Goal: Transaction & Acquisition: Purchase product/service

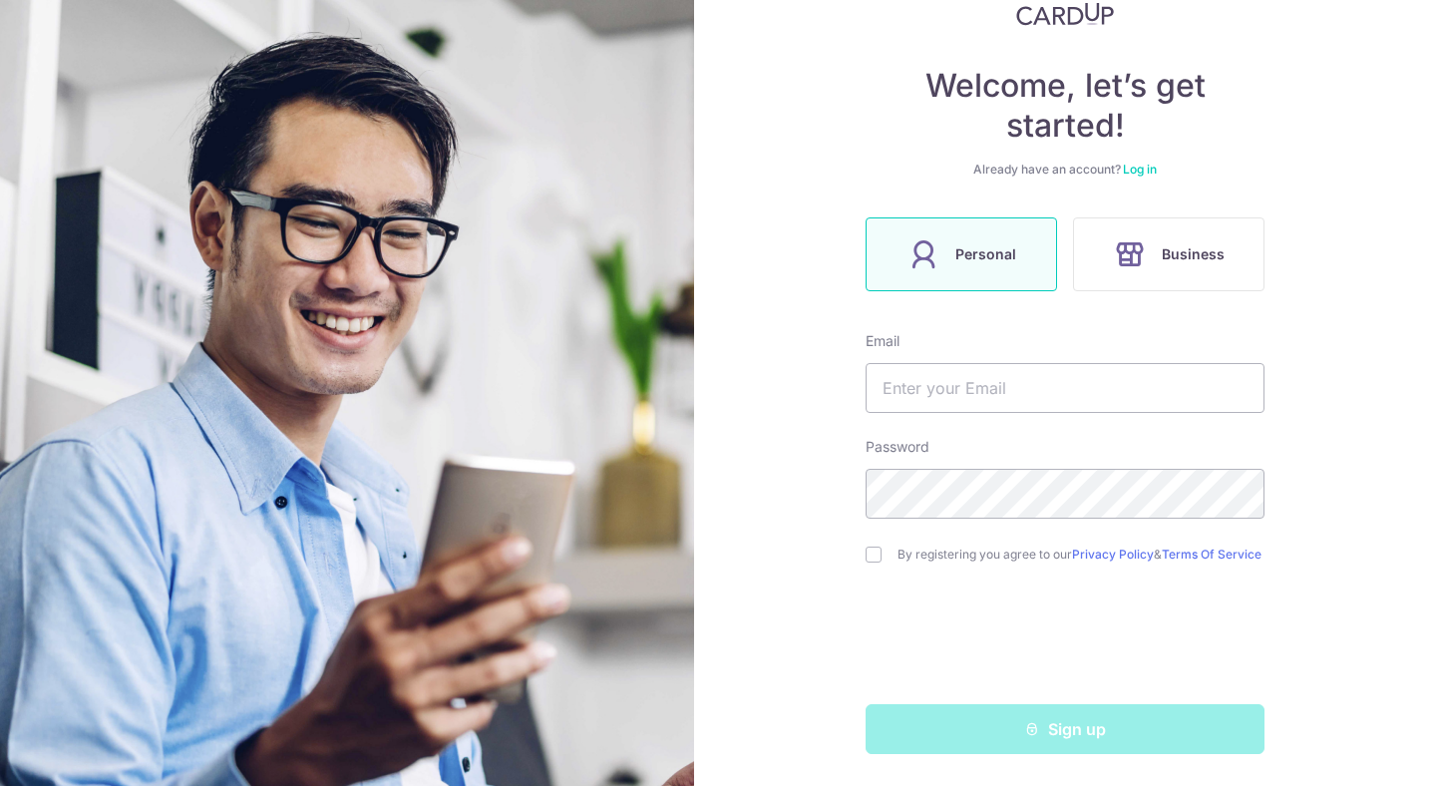
scroll to position [150, 0]
click at [963, 374] on input "text" at bounding box center [1064, 388] width 399 height 50
type input "[EMAIL_ADDRESS][DOMAIN_NAME]"
click at [872, 557] on input "checkbox" at bounding box center [873, 554] width 16 height 16
checkbox input "true"
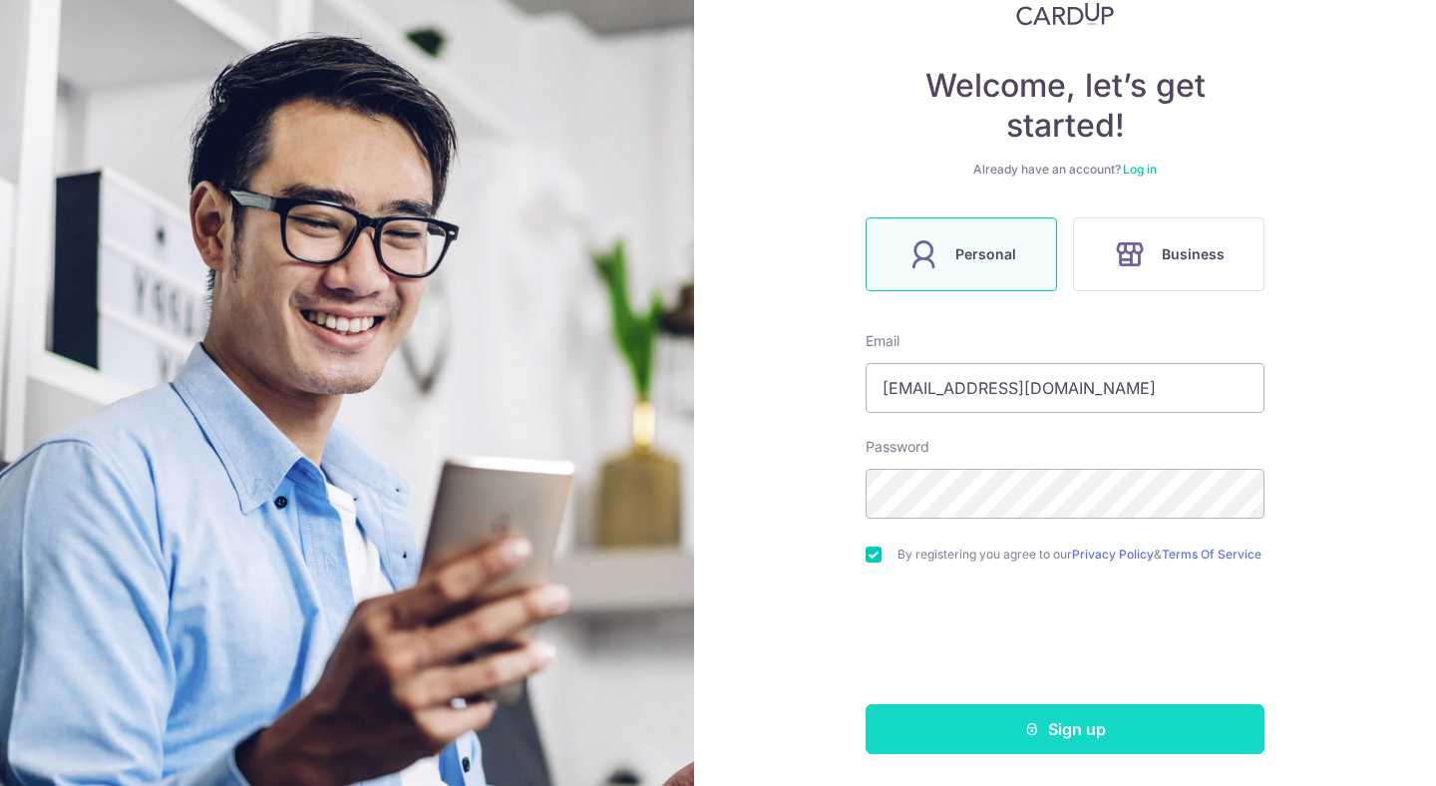
click at [948, 723] on button "Sign up" at bounding box center [1064, 729] width 399 height 50
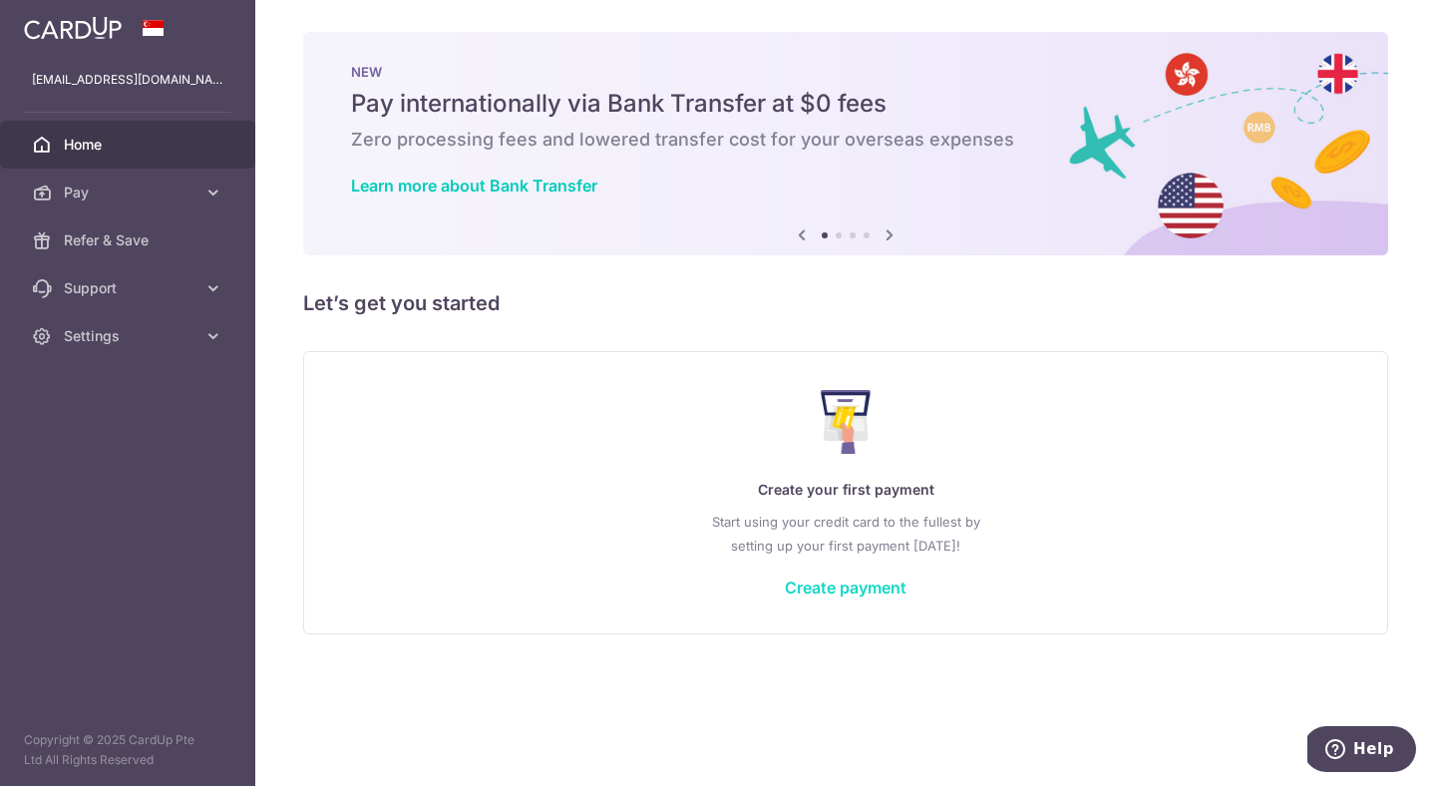
click at [836, 596] on link "Create payment" at bounding box center [846, 587] width 122 height 20
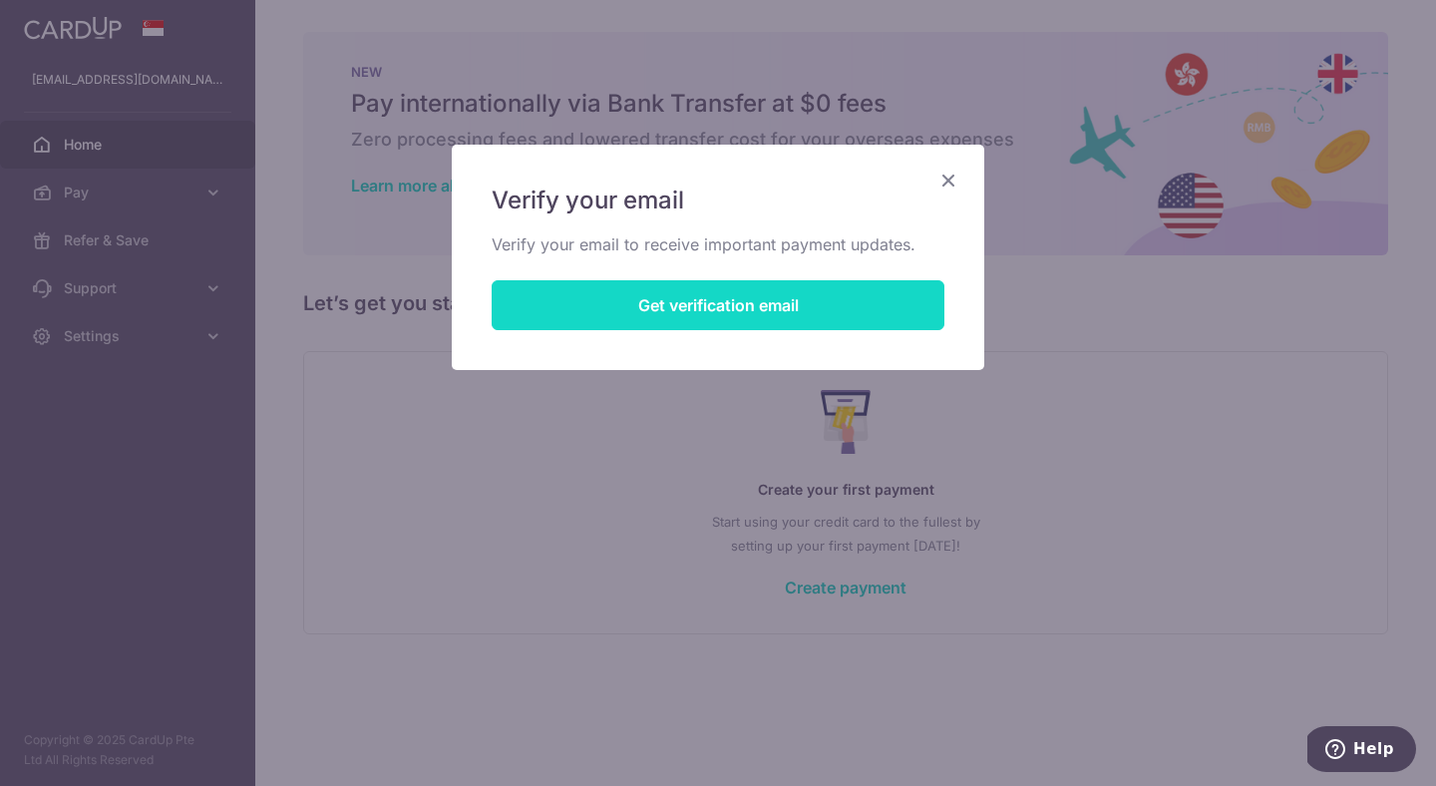
click at [744, 321] on button "Get verification email" at bounding box center [717, 305] width 453 height 50
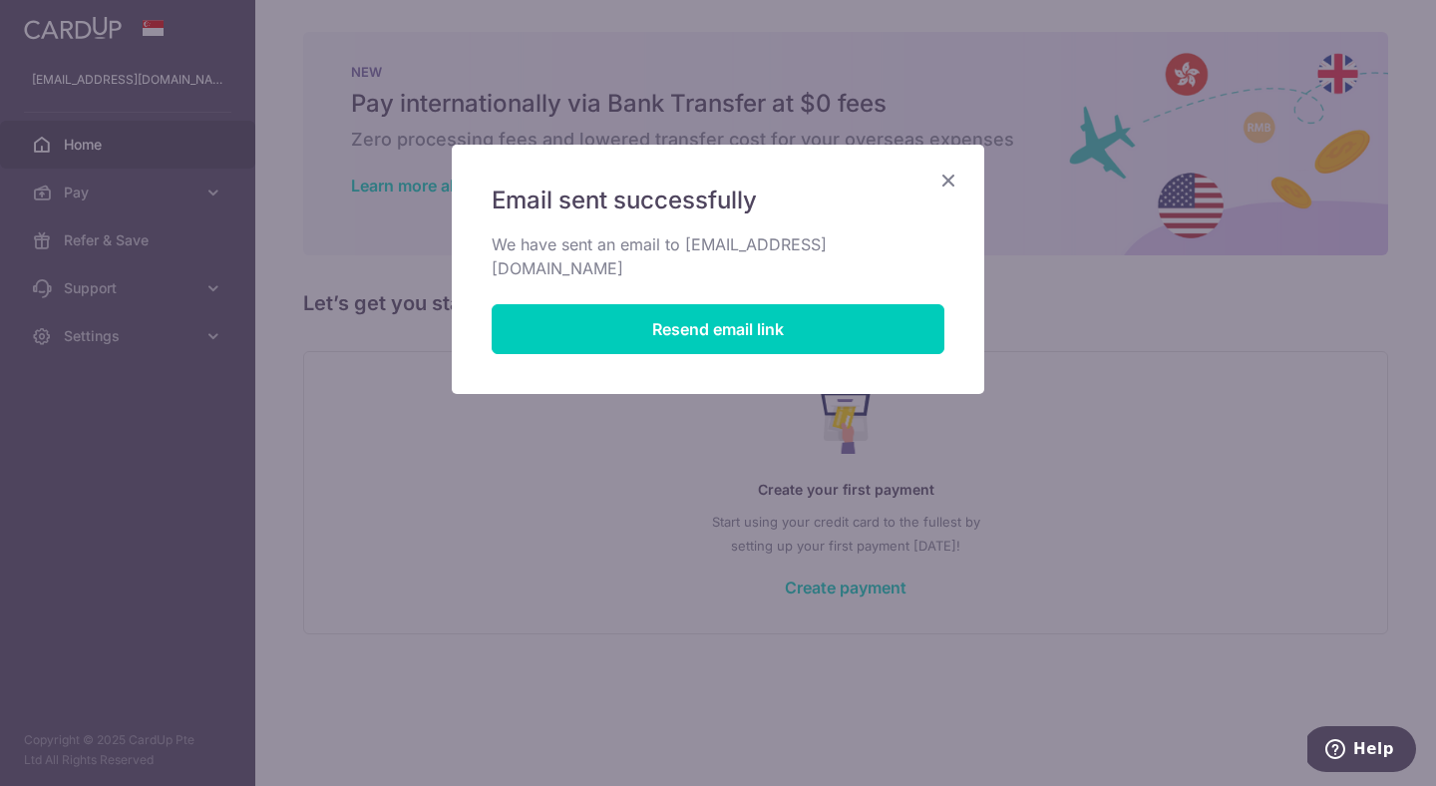
click at [951, 186] on icon "Close" at bounding box center [948, 179] width 24 height 25
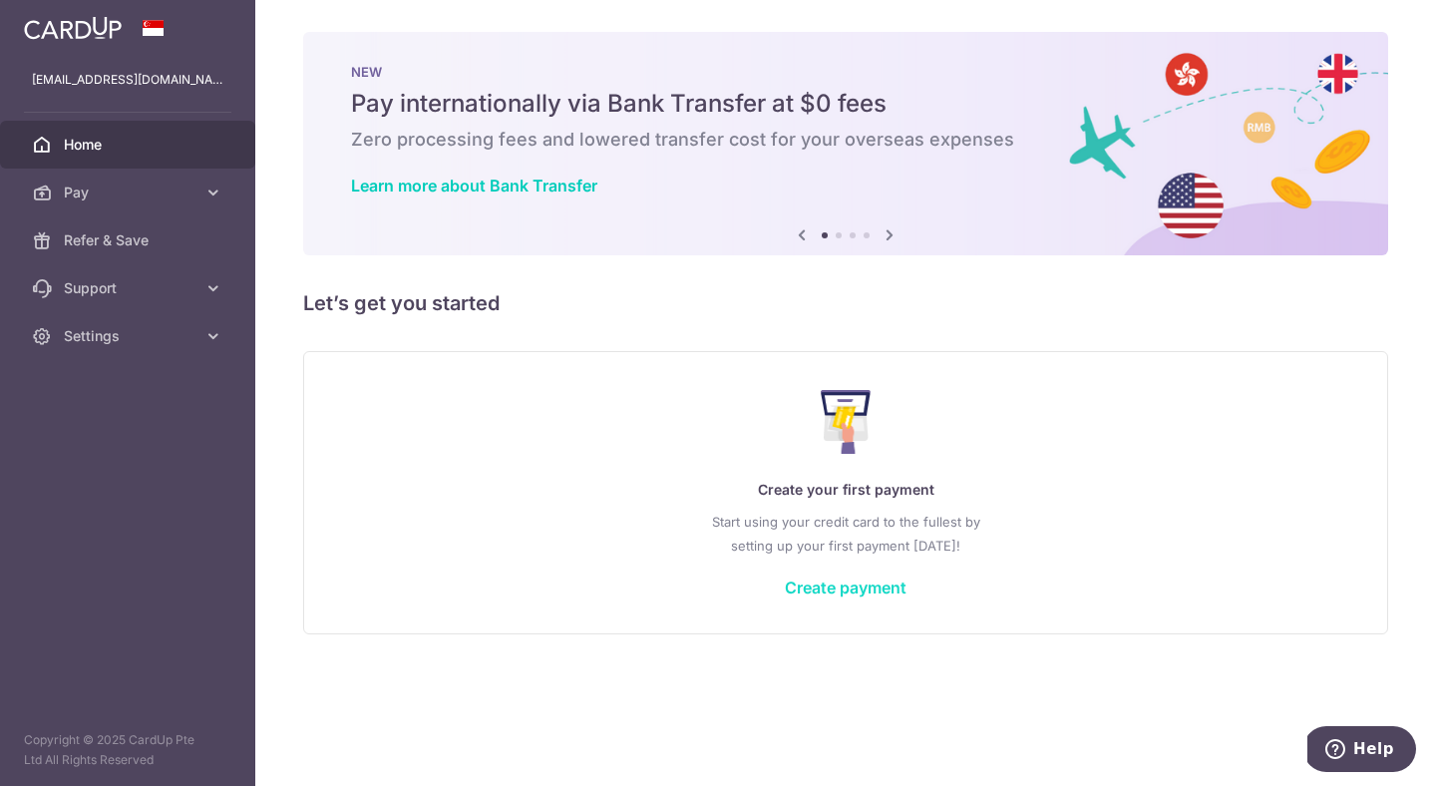
click at [841, 590] on link "Create payment" at bounding box center [846, 587] width 122 height 20
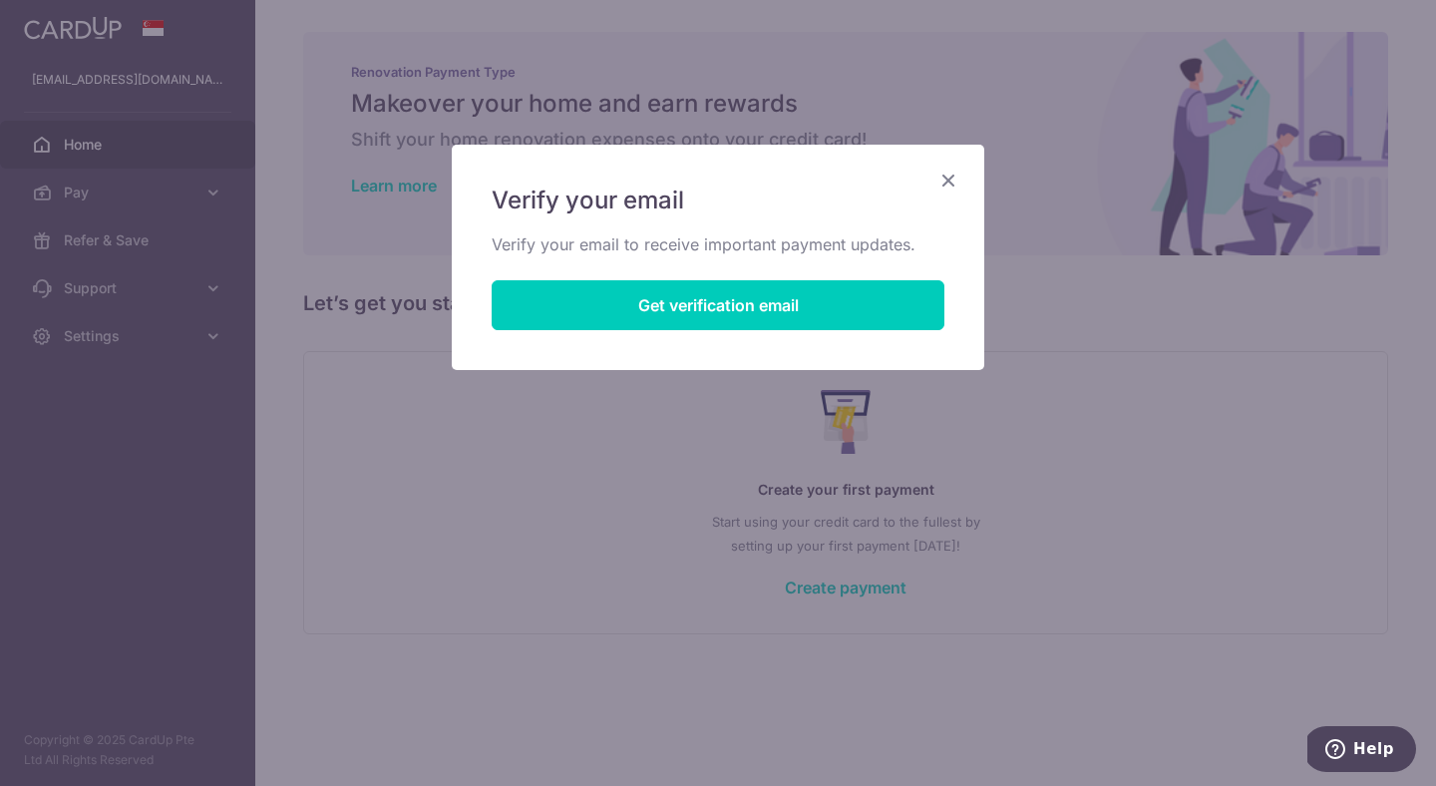
click at [942, 186] on icon "Close" at bounding box center [948, 179] width 24 height 25
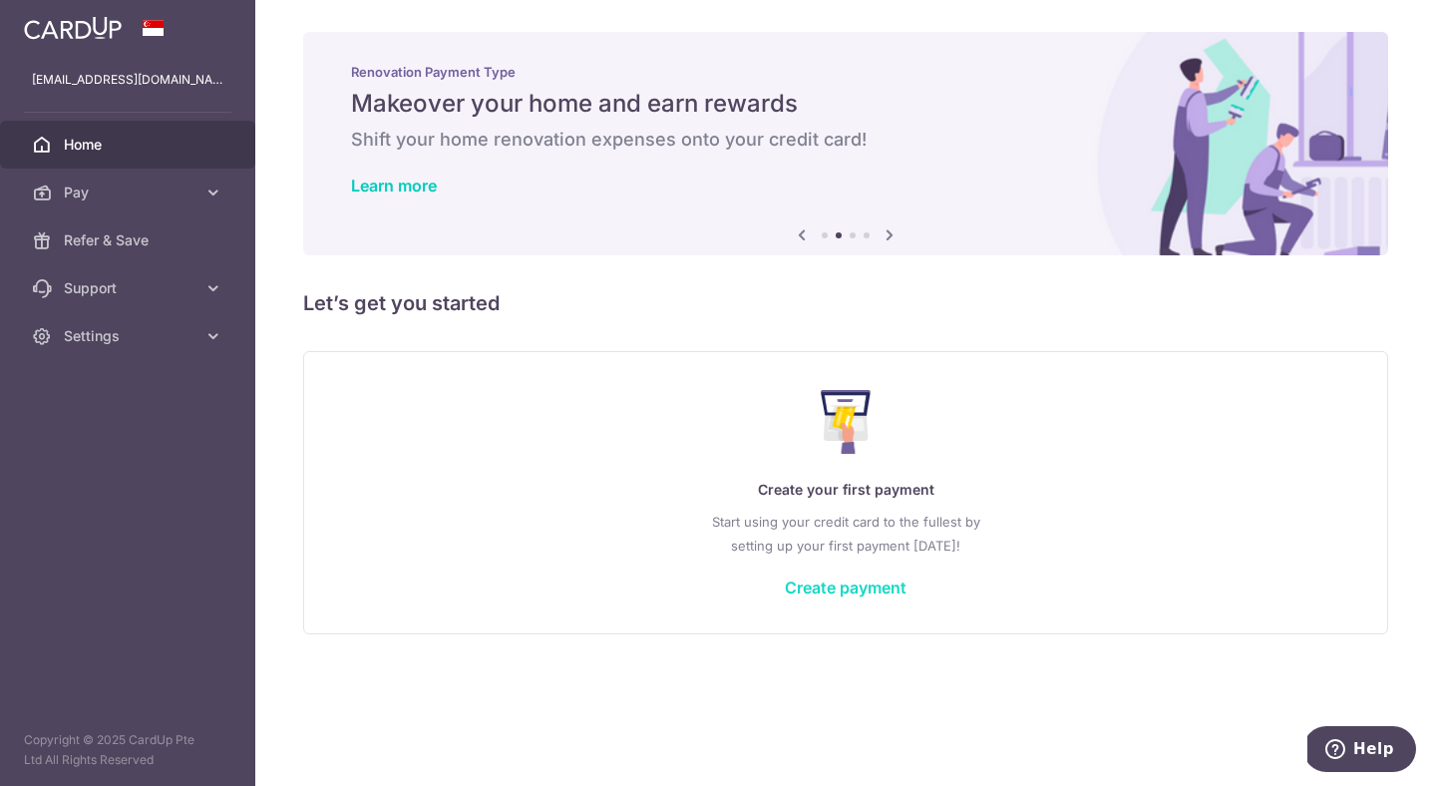
click at [826, 586] on link "Create payment" at bounding box center [846, 587] width 122 height 20
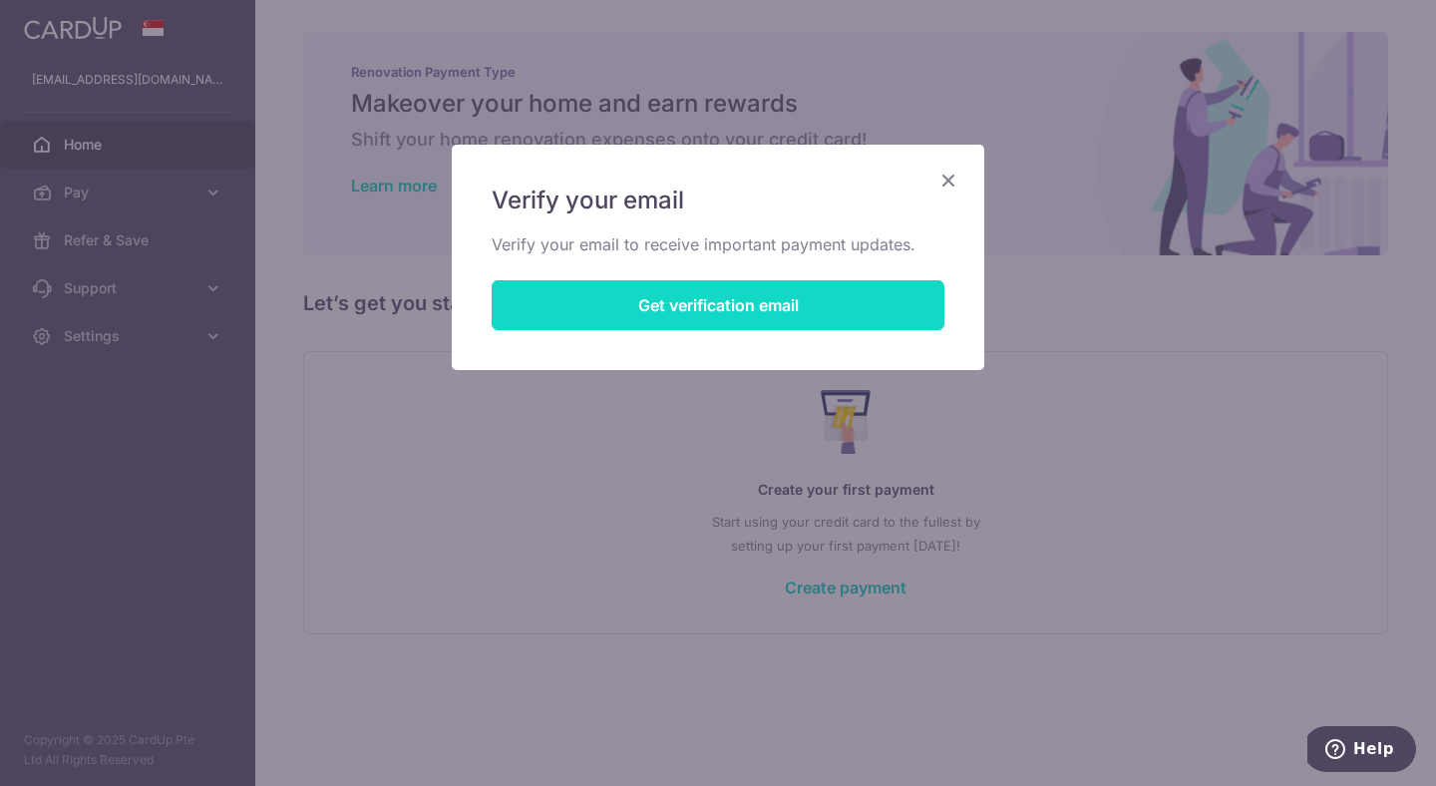
click at [722, 287] on button "Get verification email" at bounding box center [717, 305] width 453 height 50
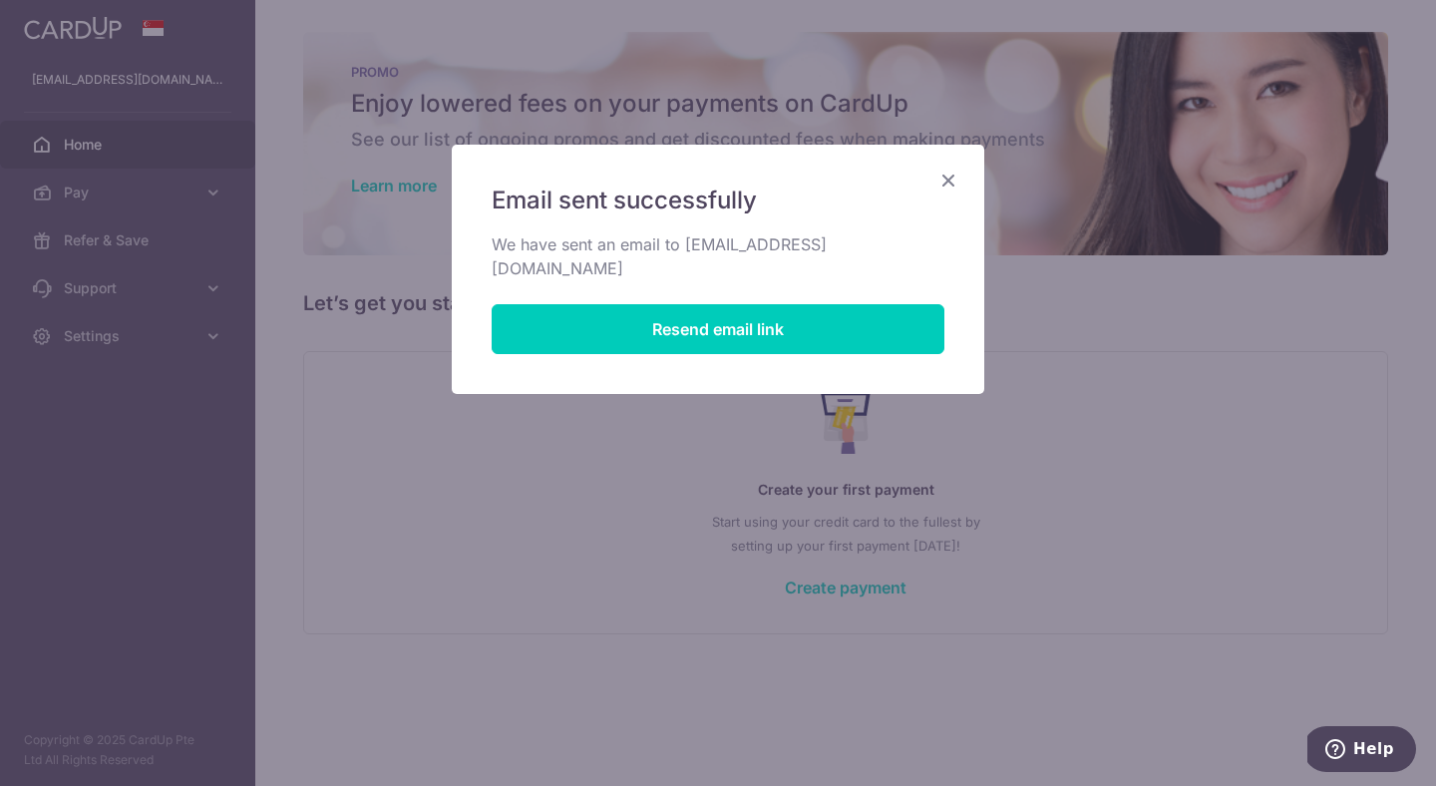
click at [953, 184] on icon "Close" at bounding box center [948, 179] width 24 height 25
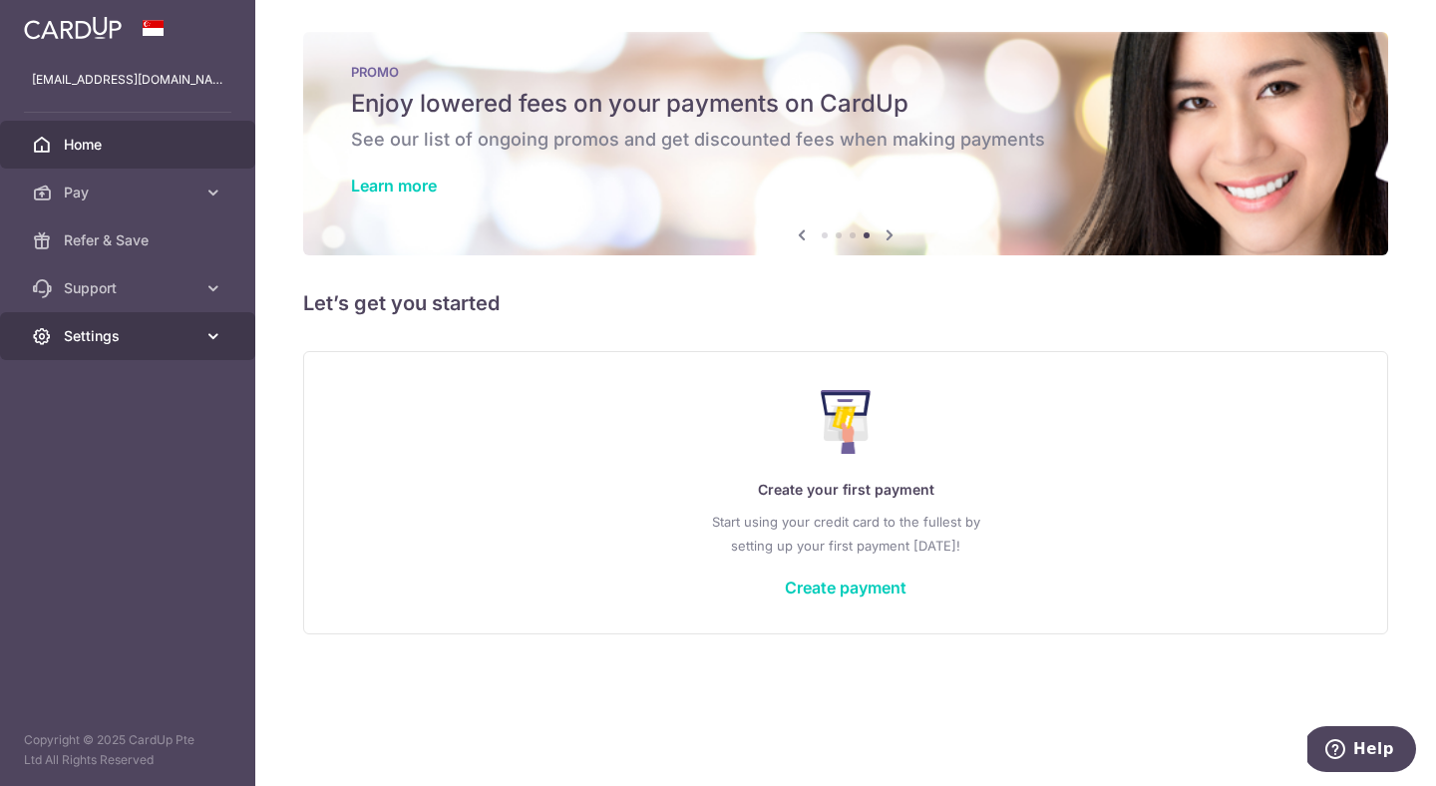
click at [68, 346] on link "Settings" at bounding box center [127, 336] width 255 height 48
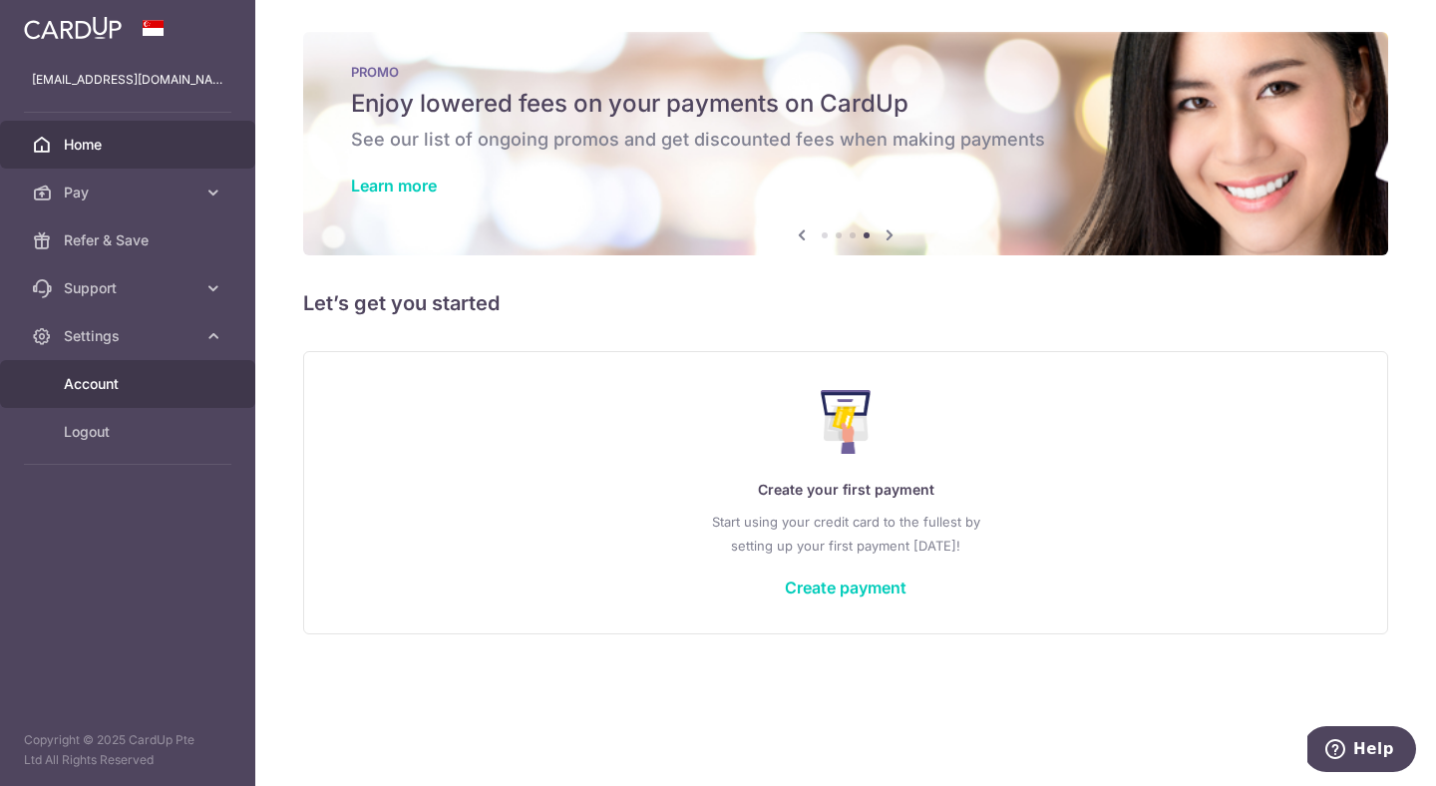
click at [78, 390] on span "Account" at bounding box center [130, 384] width 132 height 20
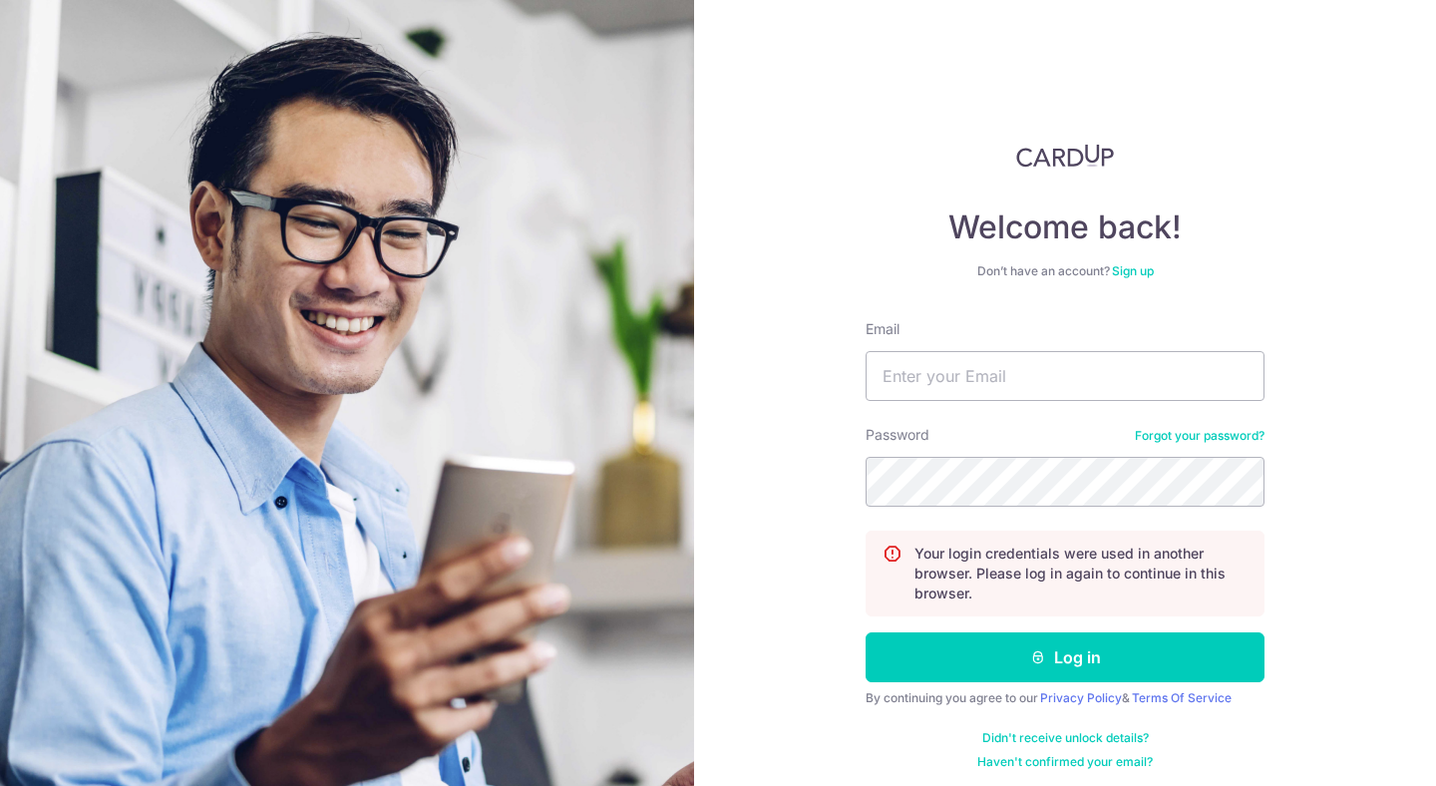
type input "[EMAIL_ADDRESS][DOMAIN_NAME]"
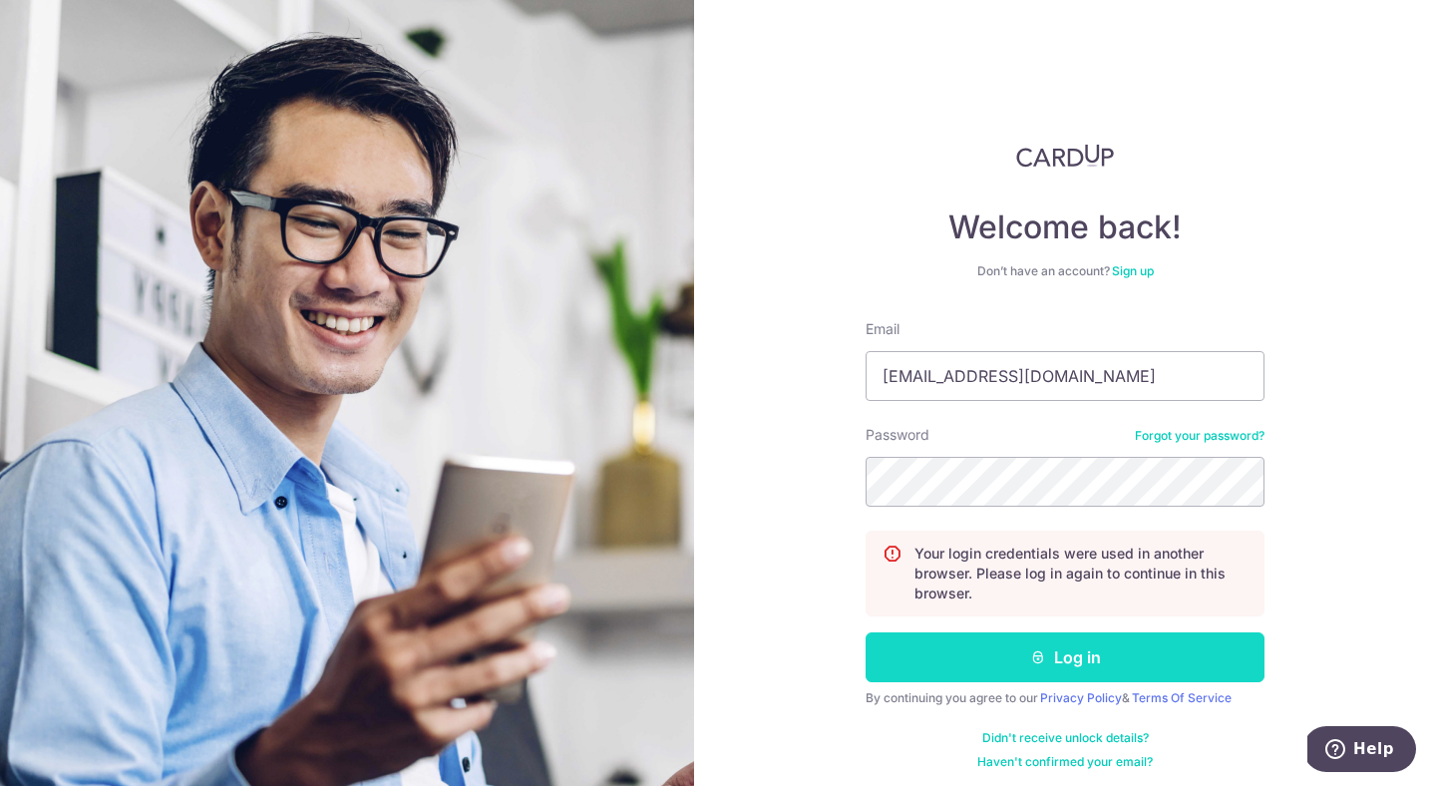
click at [1042, 668] on button "Log in" at bounding box center [1064, 657] width 399 height 50
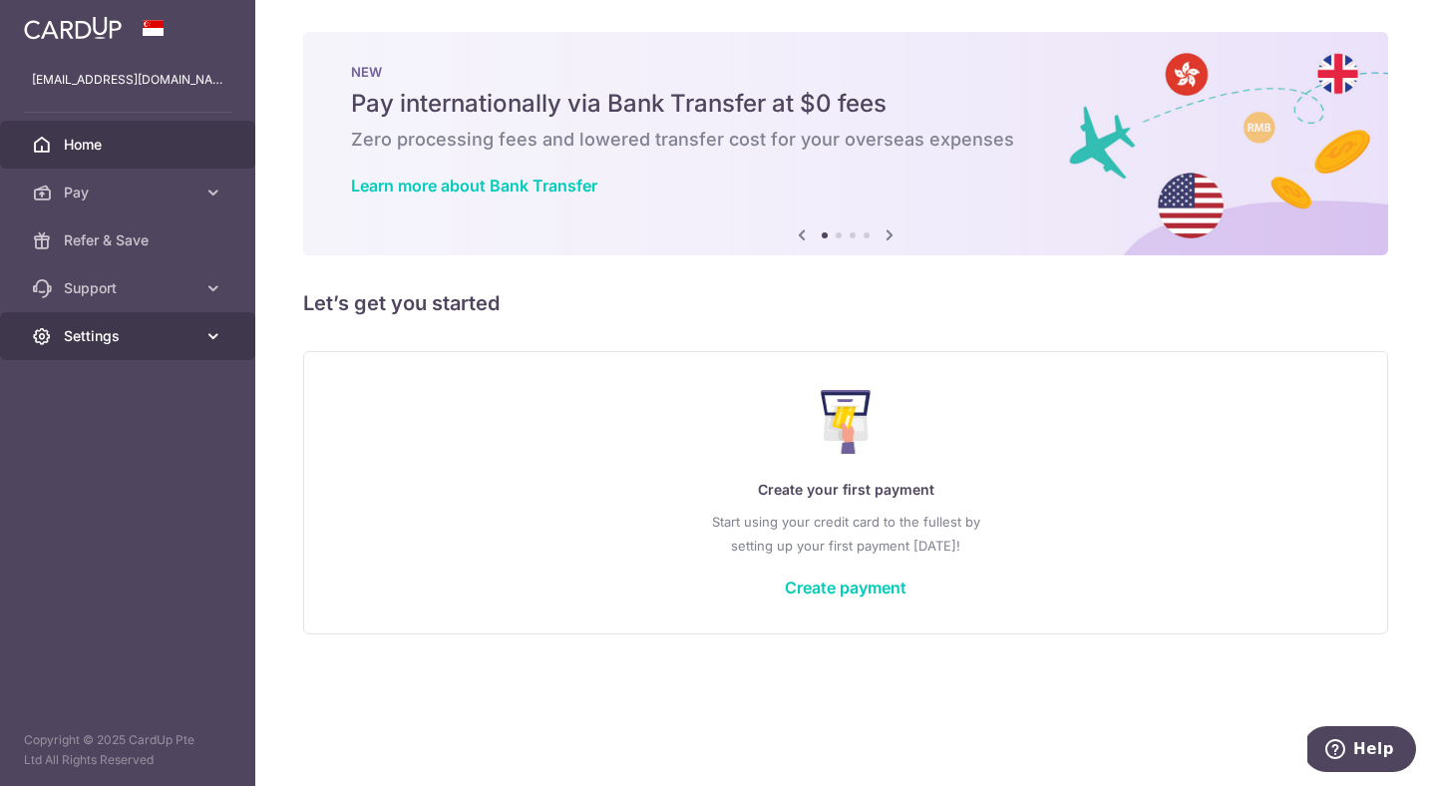
click at [100, 359] on link "Settings" at bounding box center [127, 336] width 255 height 48
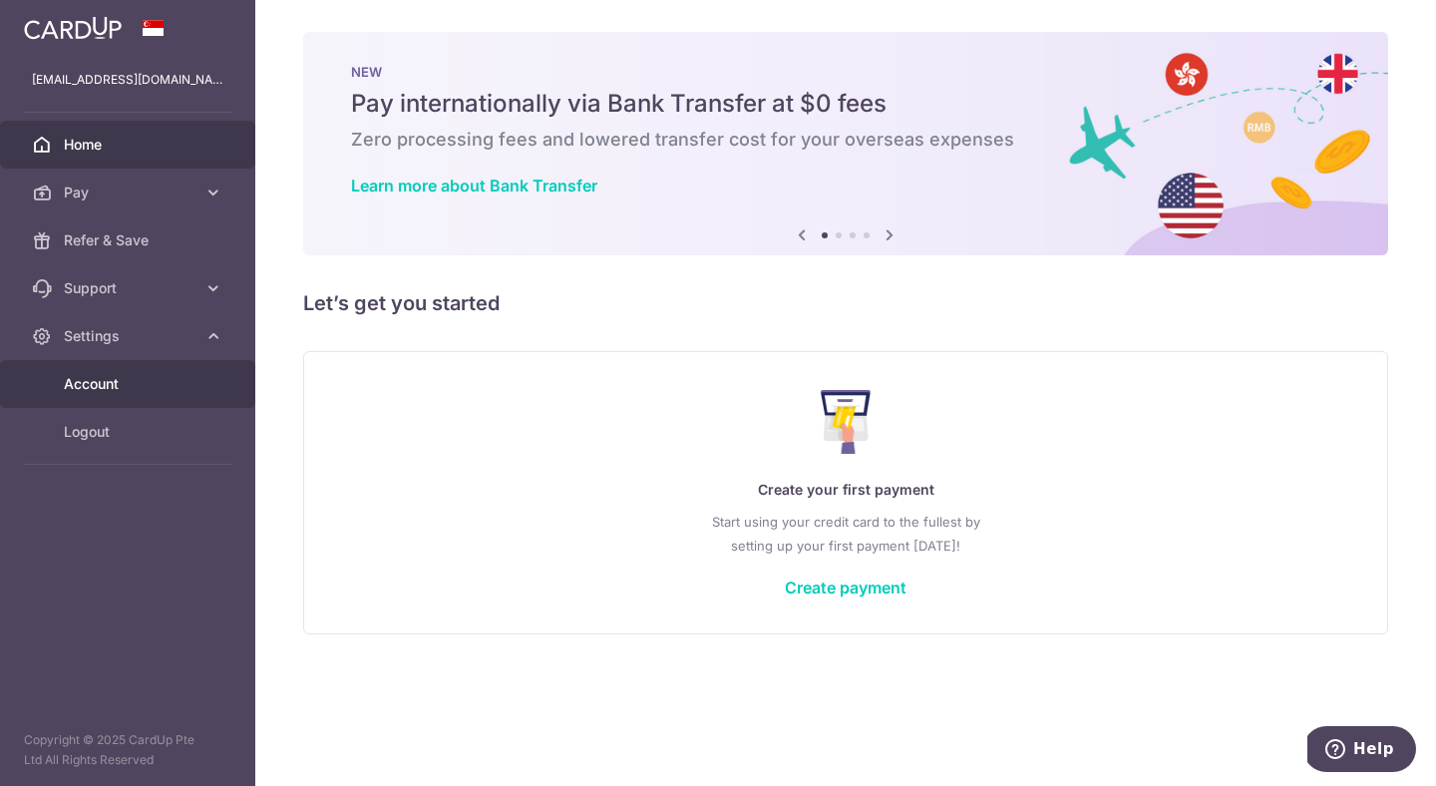
click at [101, 385] on span "Account" at bounding box center [130, 384] width 132 height 20
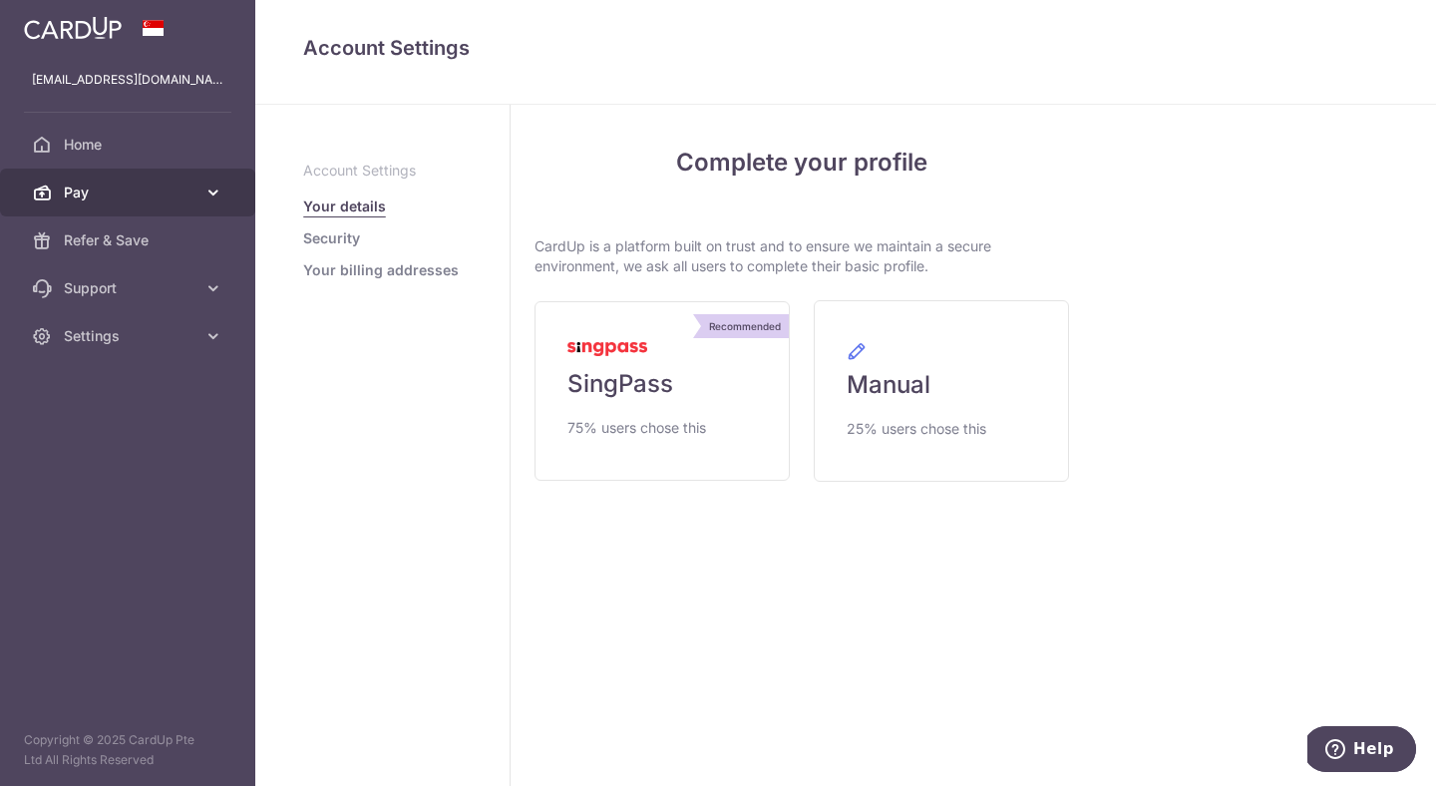
click at [187, 198] on span "Pay" at bounding box center [130, 192] width 132 height 20
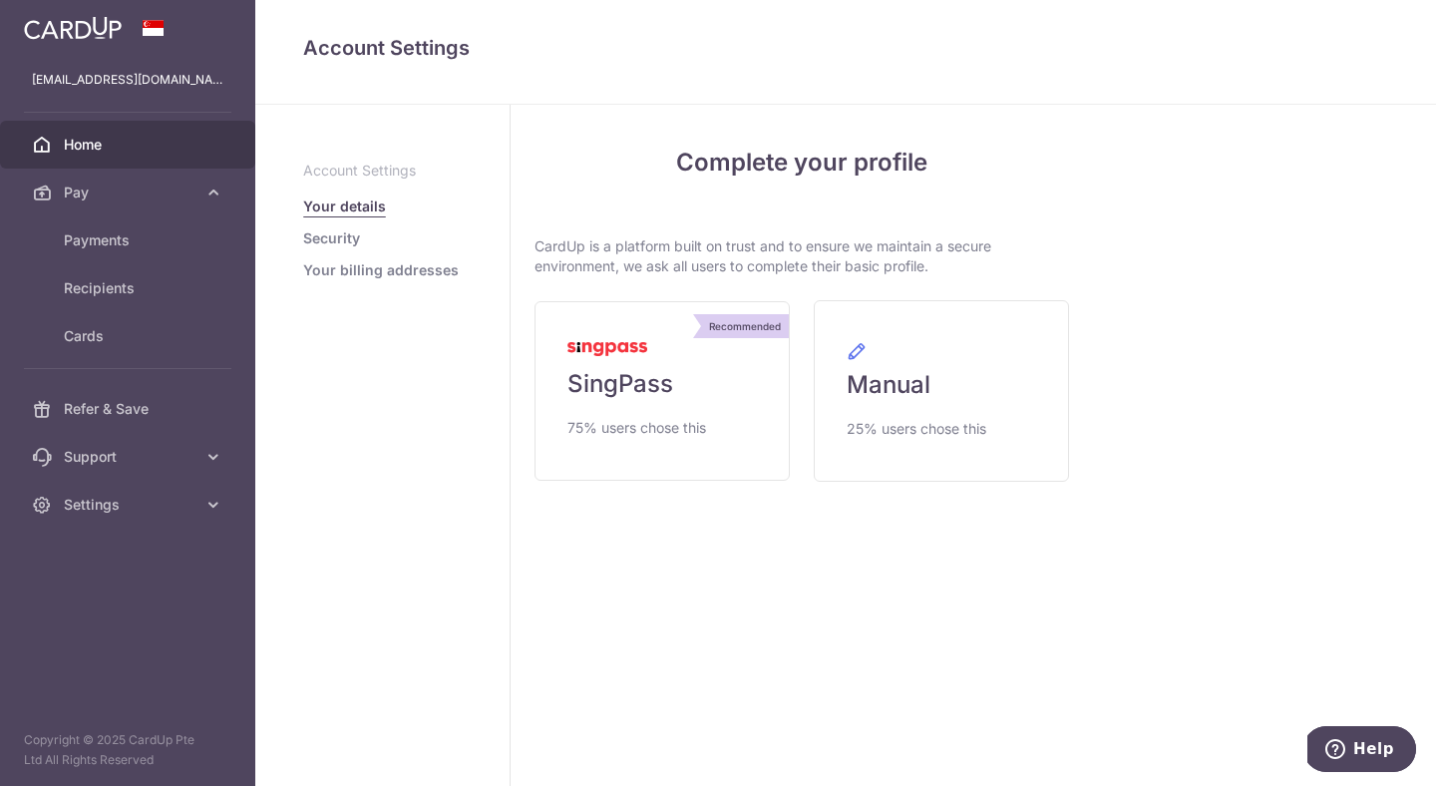
click at [115, 155] on link "Home" at bounding box center [127, 145] width 255 height 48
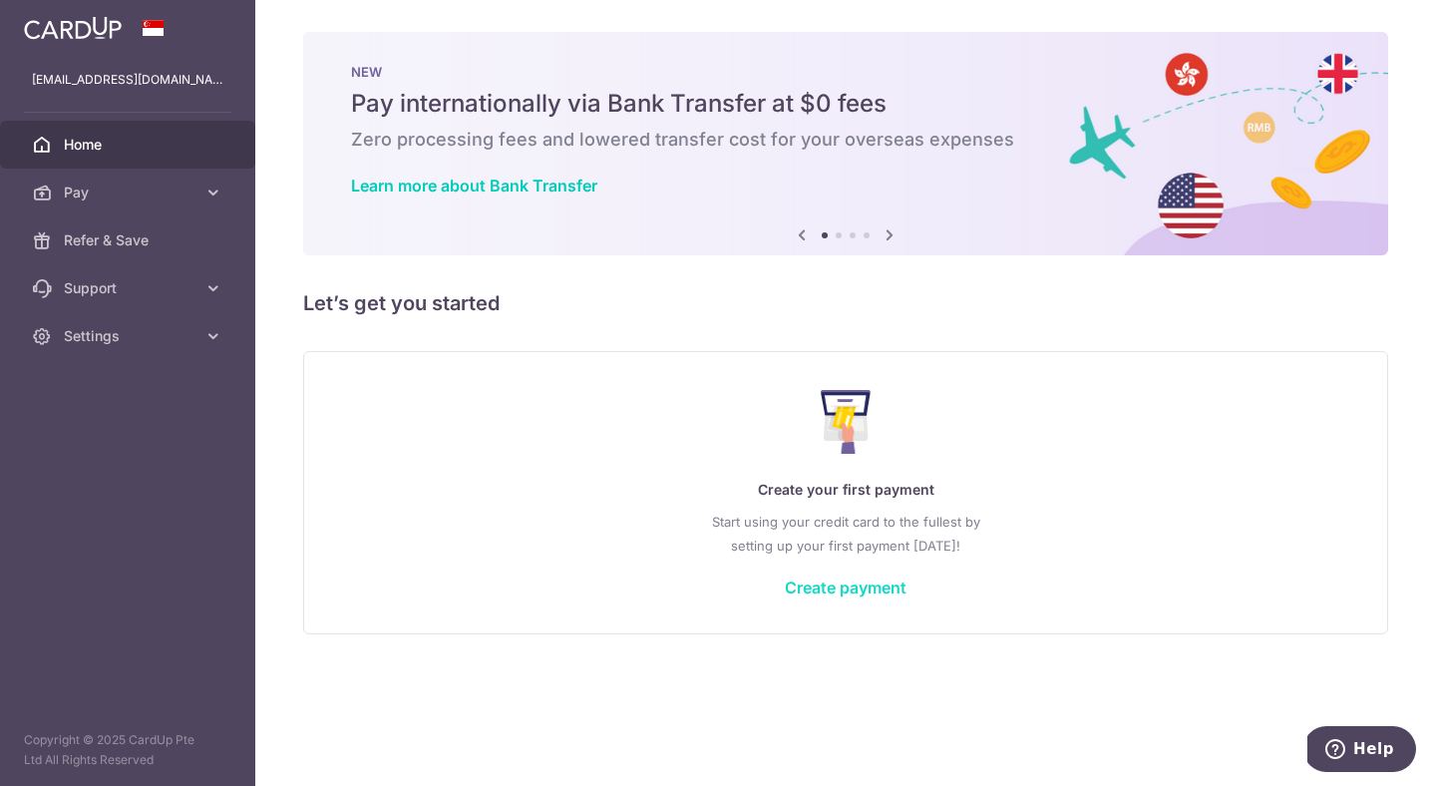
click at [822, 587] on link "Create payment" at bounding box center [846, 587] width 122 height 20
